Goal: Information Seeking & Learning: Learn about a topic

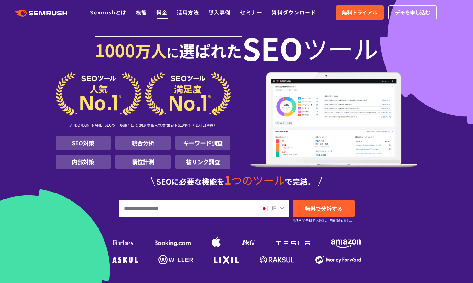
click at [165, 14] on link "料金" at bounding box center [162, 13] width 11 height 8
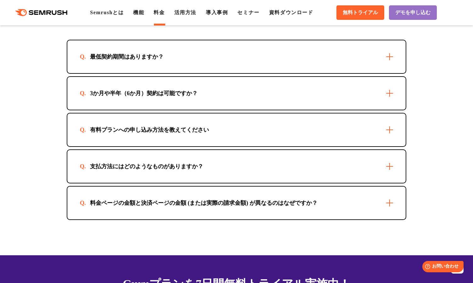
scroll to position [1827, 0]
